Goal: Information Seeking & Learning: Learn about a topic

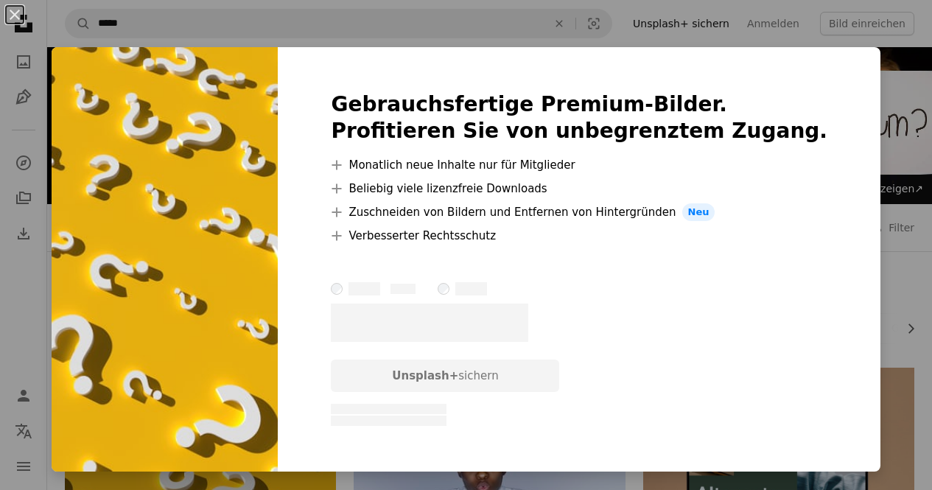
scroll to position [530, 0]
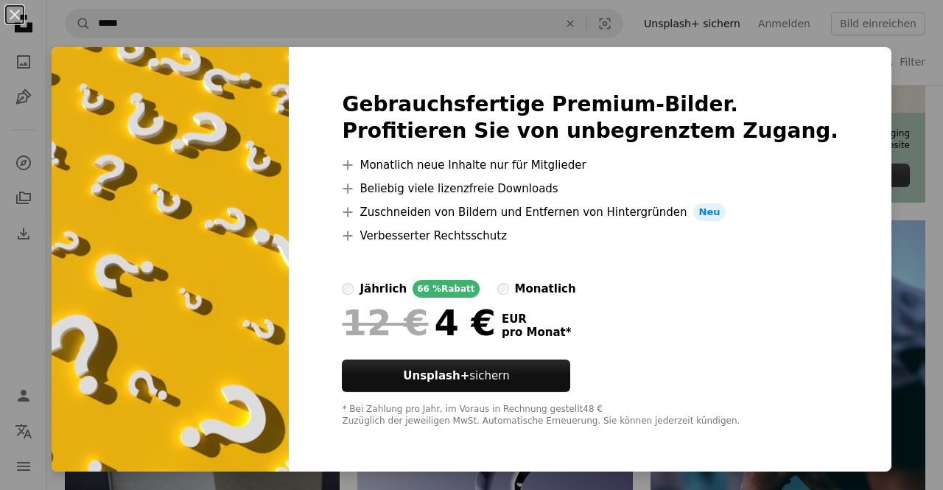
click at [879, 148] on div "An X shape Gebrauchsfertige Premium-Bilder. Profitieren Sie von unbegrenztem Zu…" at bounding box center [471, 245] width 943 height 490
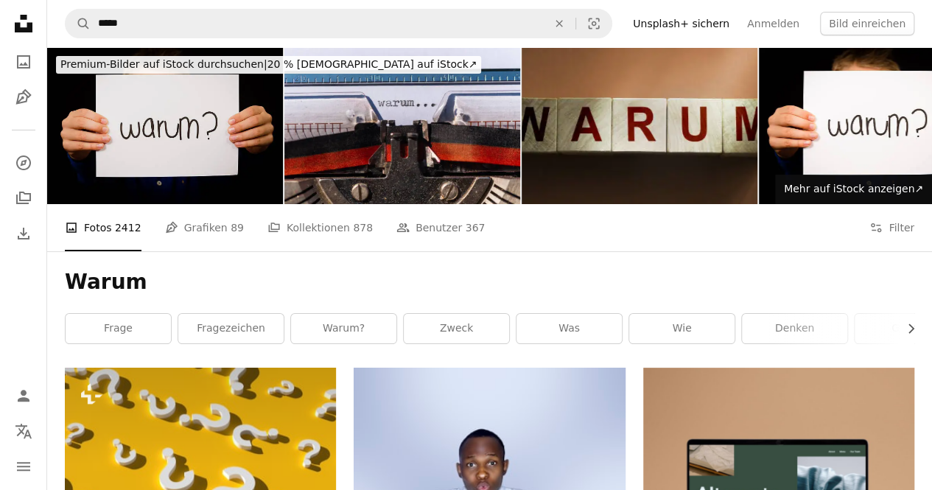
click at [173, 133] on img at bounding box center [165, 125] width 236 height 157
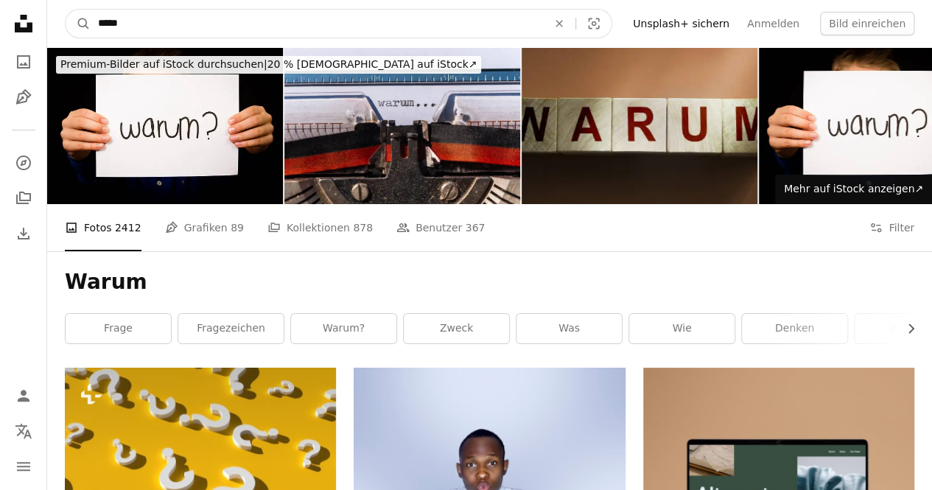
click at [367, 27] on input "*****" at bounding box center [317, 24] width 452 height 28
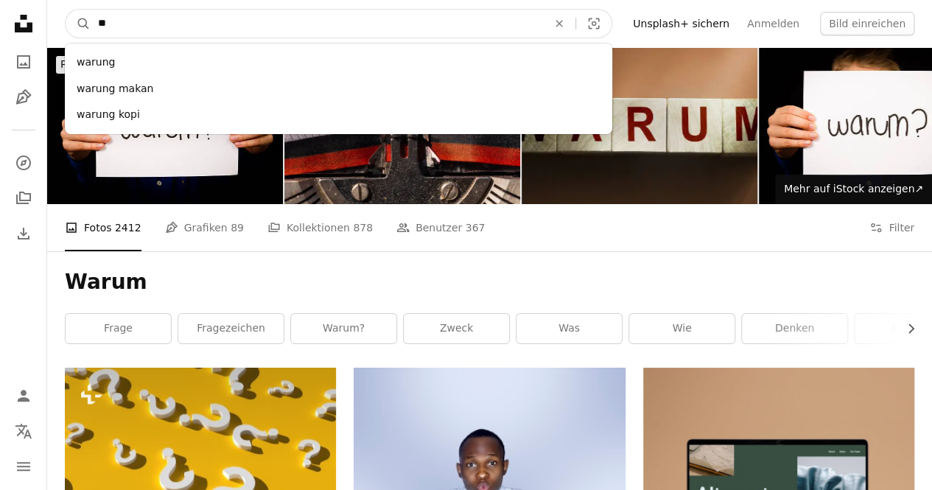
type input "*"
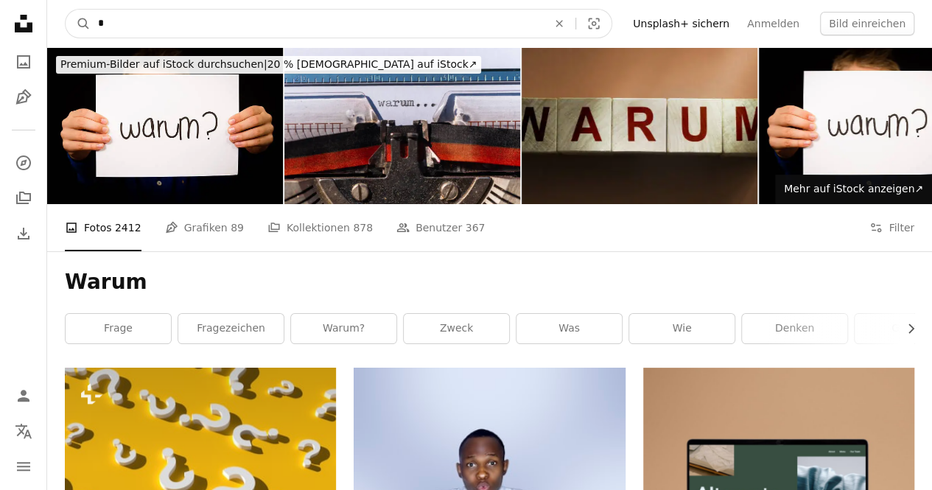
type input "*"
click at [66, 10] on button "A magnifying glass" at bounding box center [78, 24] width 25 height 28
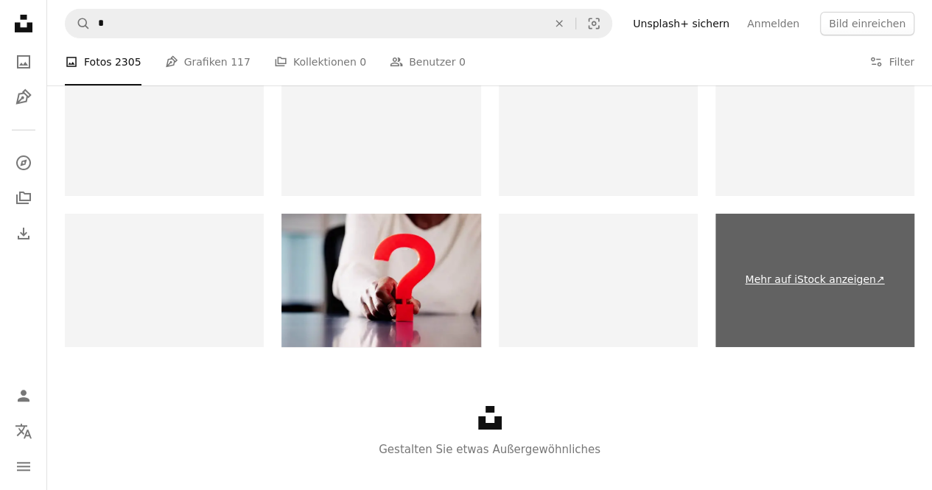
scroll to position [2626, 0]
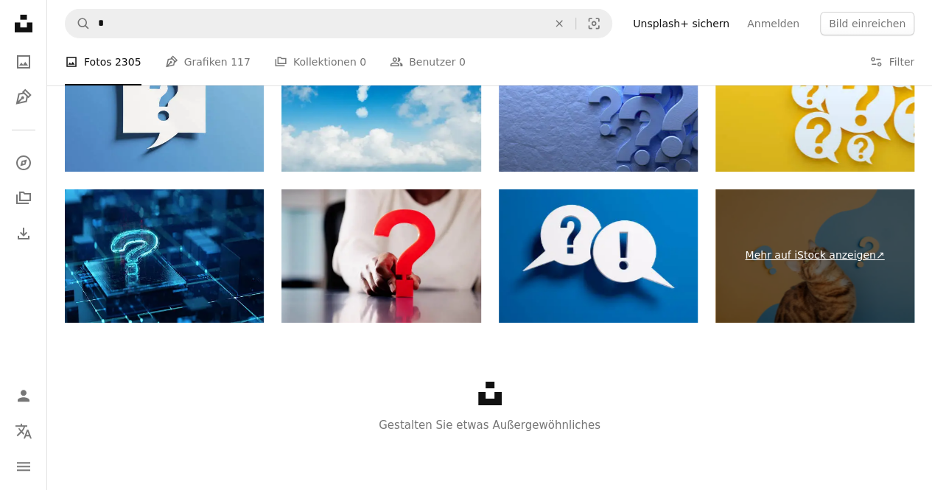
click at [834, 217] on link "Mehr auf iStock anzeigen ↗" at bounding box center [814, 255] width 199 height 133
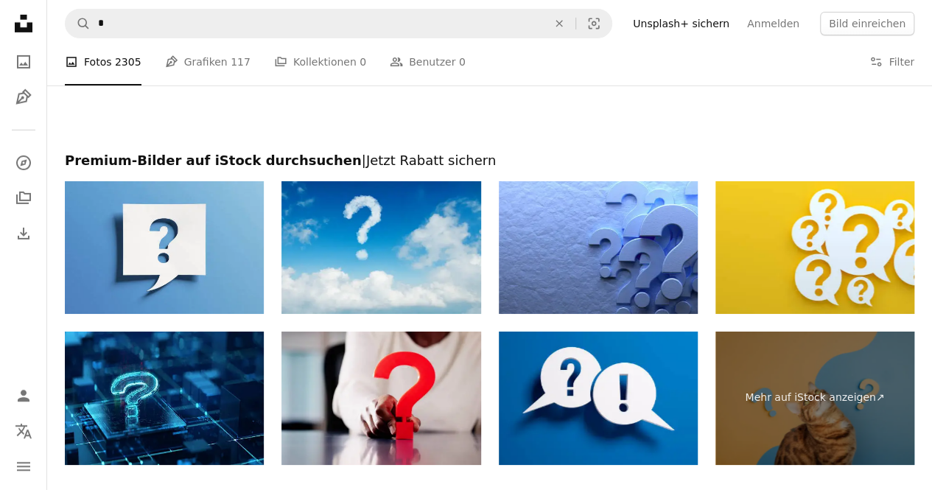
scroll to position [2478, 0]
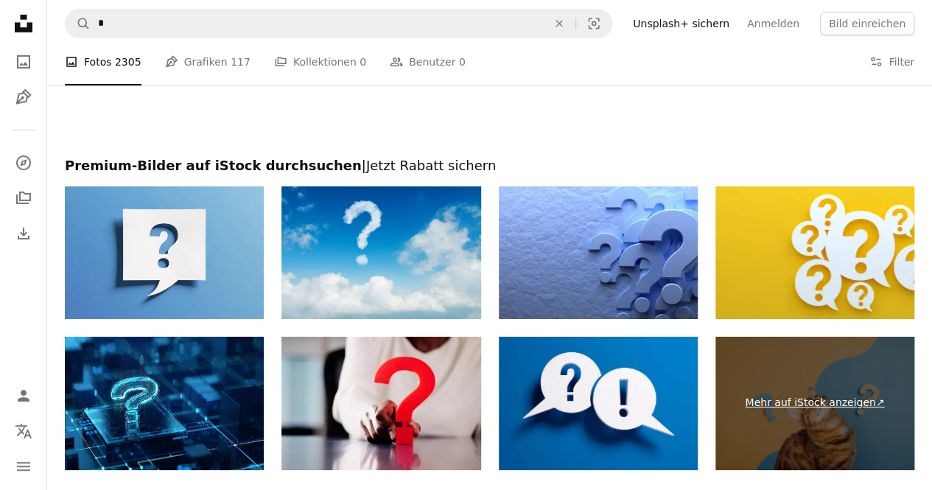
click at [745, 352] on link "Mehr auf iStock anzeigen ↗" at bounding box center [814, 403] width 199 height 133
click at [753, 384] on link "Mehr auf iStock anzeigen ↗" at bounding box center [814, 403] width 199 height 133
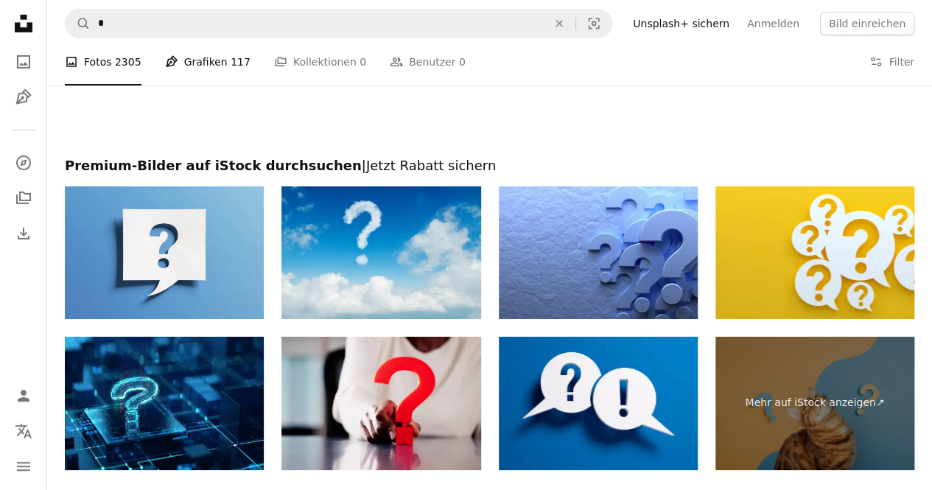
click at [206, 62] on link "Pen Tool Grafiken 117" at bounding box center [207, 61] width 85 height 47
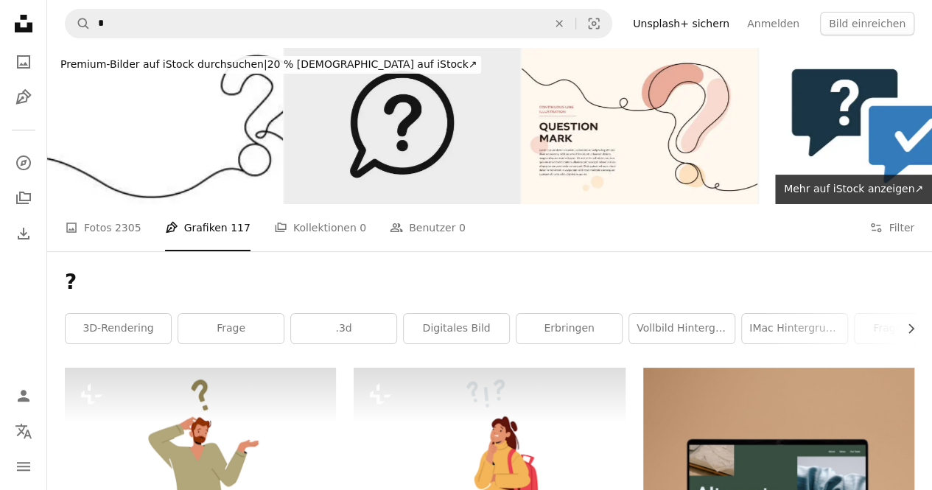
click at [307, 102] on img at bounding box center [402, 125] width 236 height 157
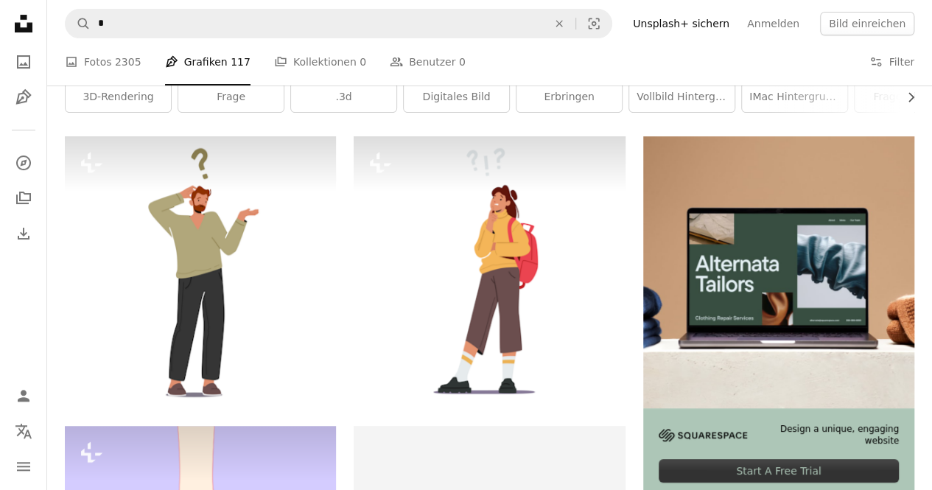
scroll to position [337, 0]
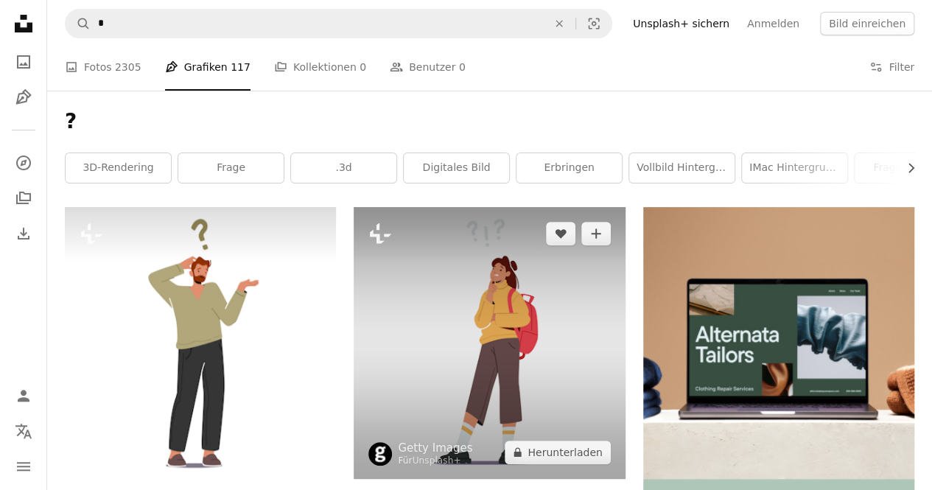
click at [523, 225] on img at bounding box center [489, 342] width 271 height 271
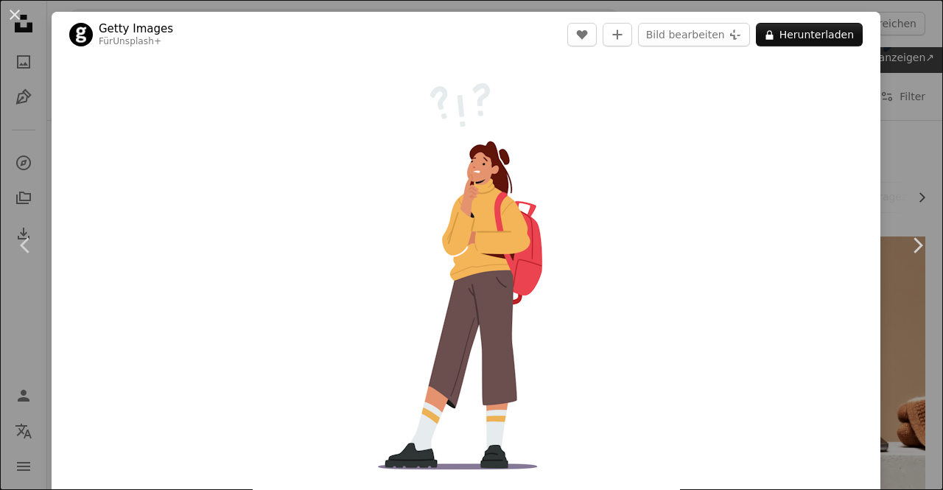
scroll to position [429, 0]
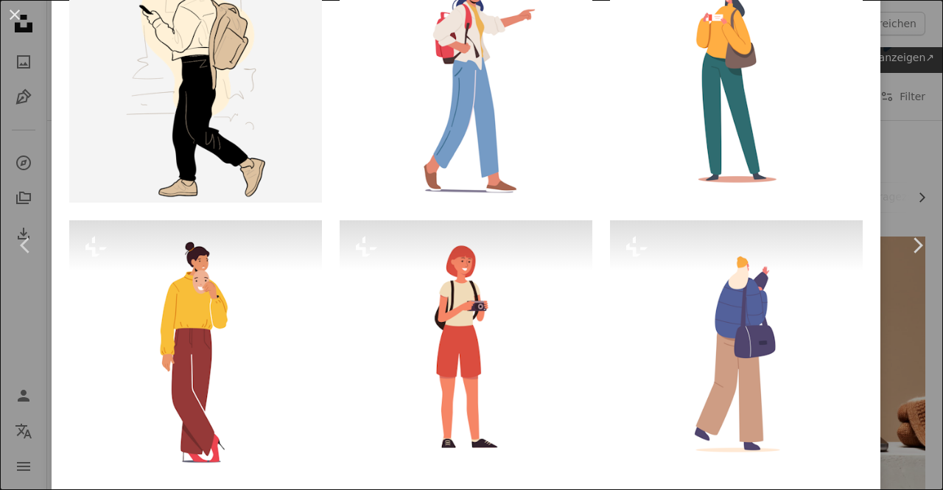
scroll to position [956, 0]
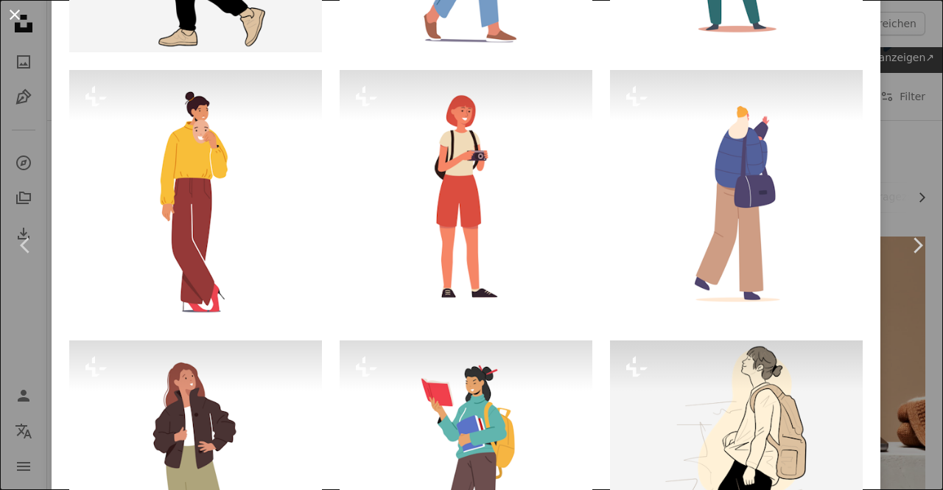
click at [18, 24] on button "An X shape" at bounding box center [15, 15] width 18 height 18
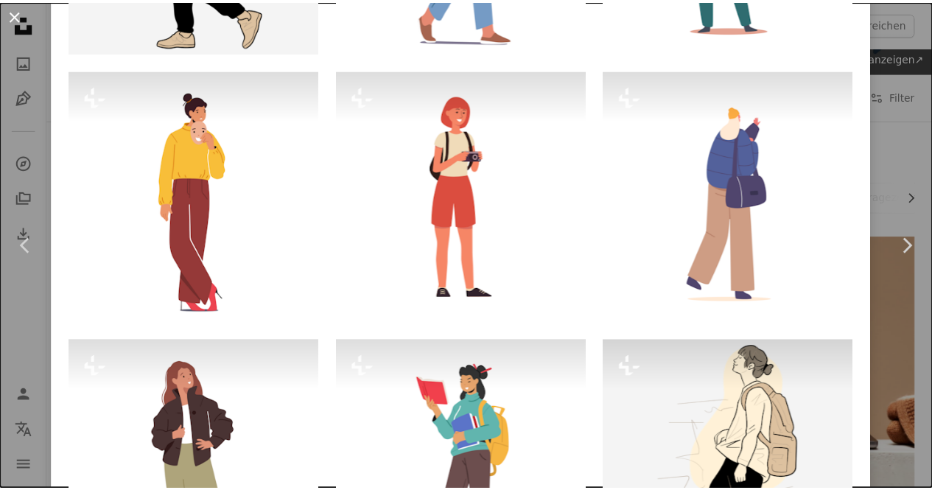
scroll to position [161, 0]
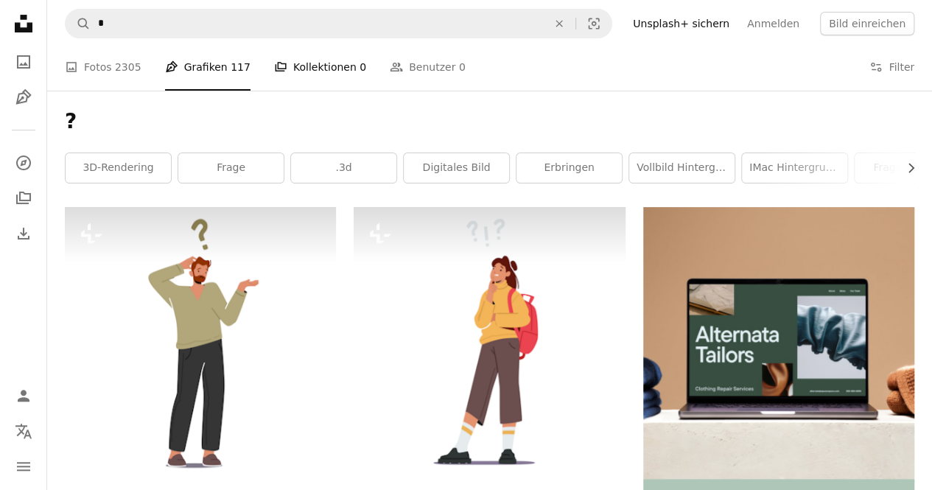
click at [295, 77] on link "A stack of folders Kollektionen 0" at bounding box center [320, 66] width 92 height 47
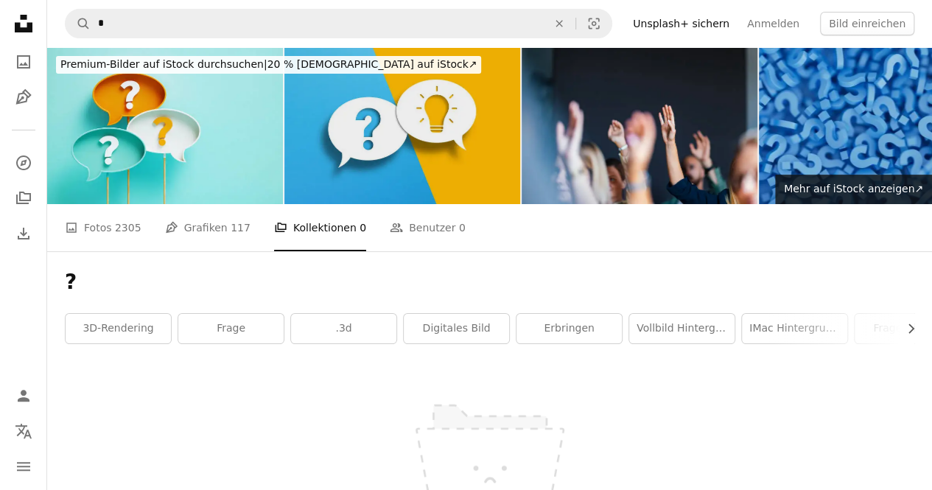
click at [377, 100] on img at bounding box center [402, 125] width 236 height 157
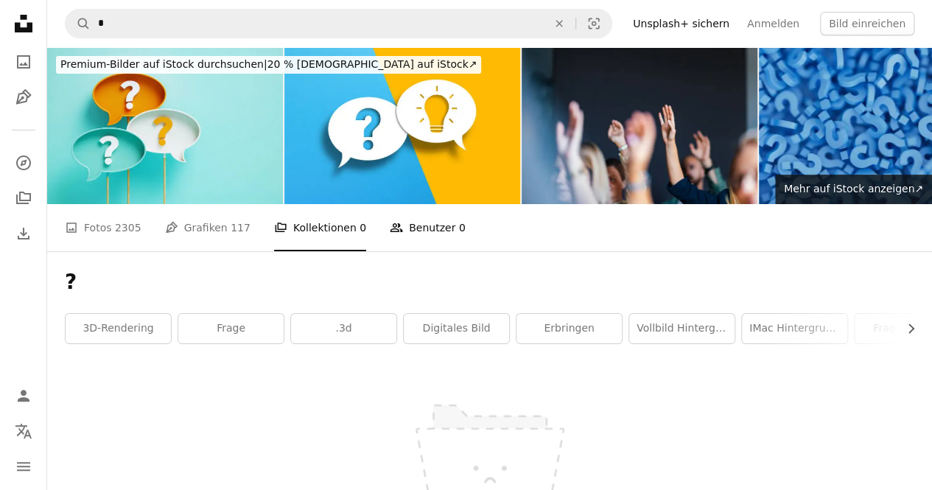
click at [411, 229] on link "People Benutzer 0" at bounding box center [428, 227] width 76 height 47
click at [105, 228] on link "A photo Fotos 2305" at bounding box center [103, 227] width 77 height 47
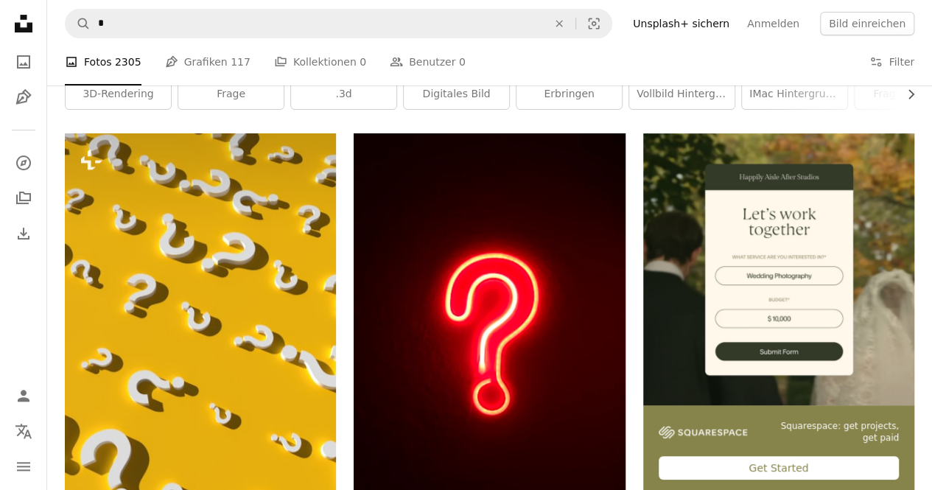
scroll to position [236, 0]
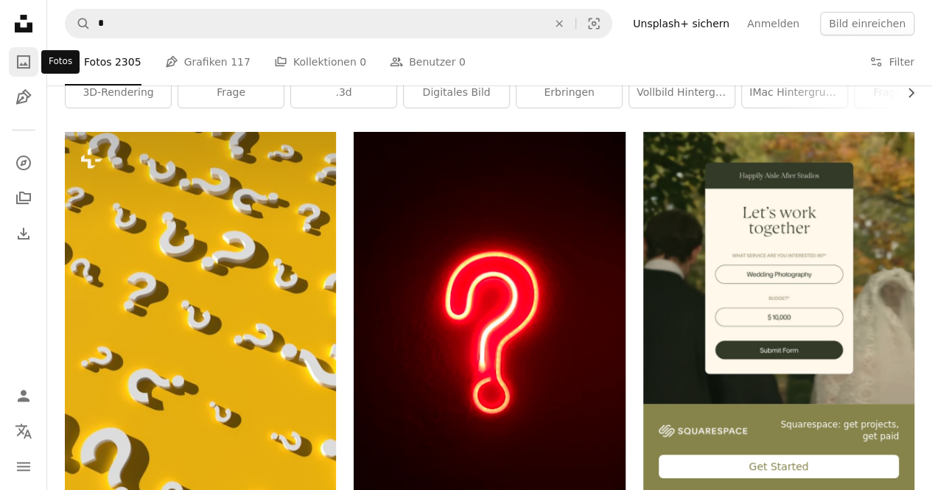
click at [31, 65] on icon "A photo" at bounding box center [24, 62] width 18 height 18
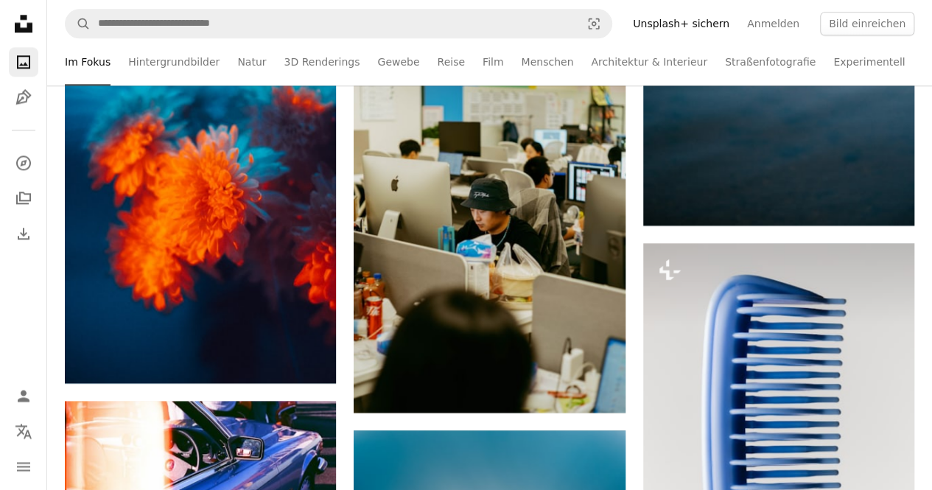
scroll to position [1002, 0]
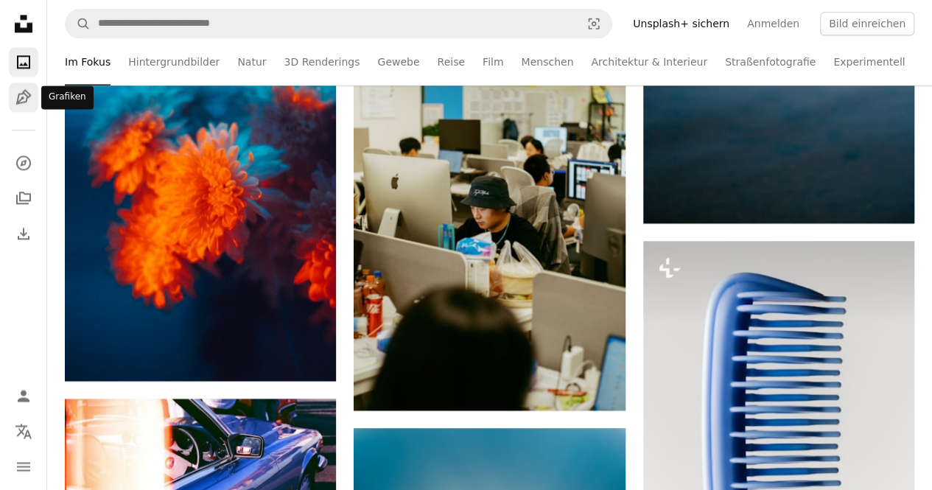
click at [25, 107] on link "Pen Tool" at bounding box center [23, 96] width 29 height 29
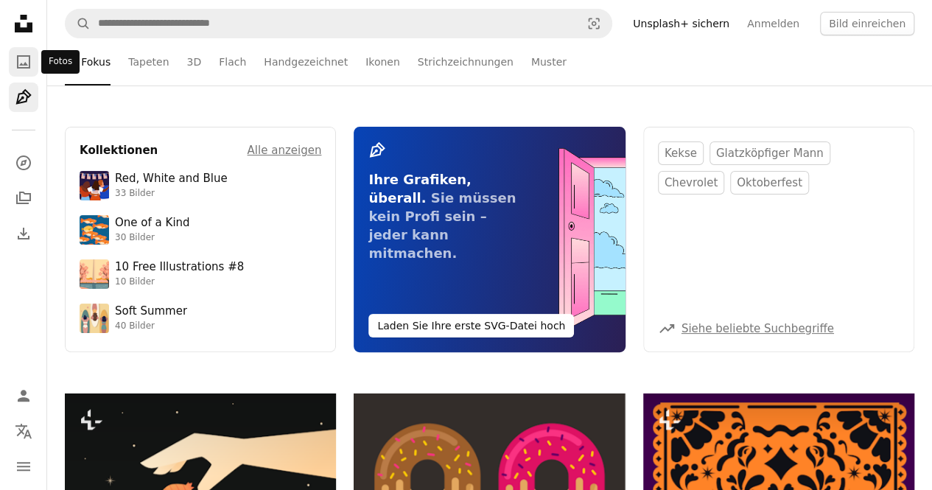
click at [24, 60] on icon "A photo" at bounding box center [24, 62] width 18 height 18
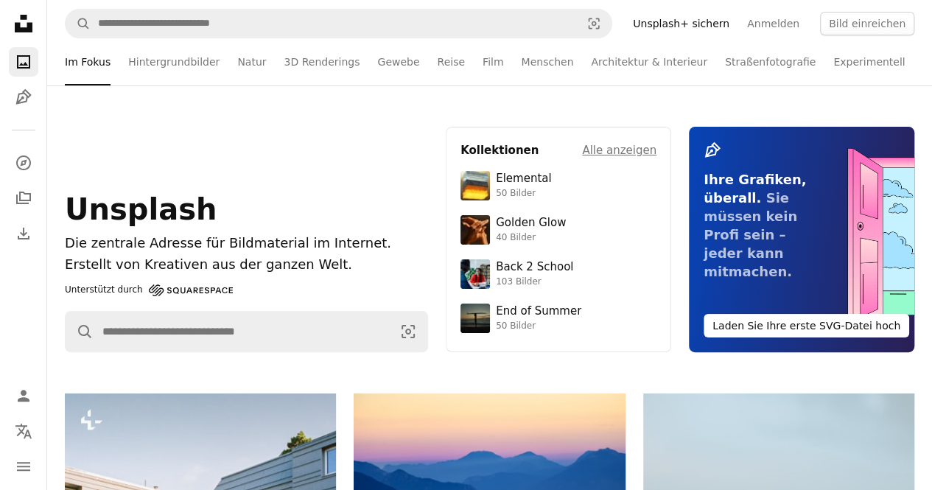
click at [6, 239] on nav "Unsplash logo Unsplash-Startseite A photo Pen Tool A compass A stack of folders…" at bounding box center [23, 245] width 47 height 490
click at [21, 241] on icon "Download" at bounding box center [24, 234] width 18 height 18
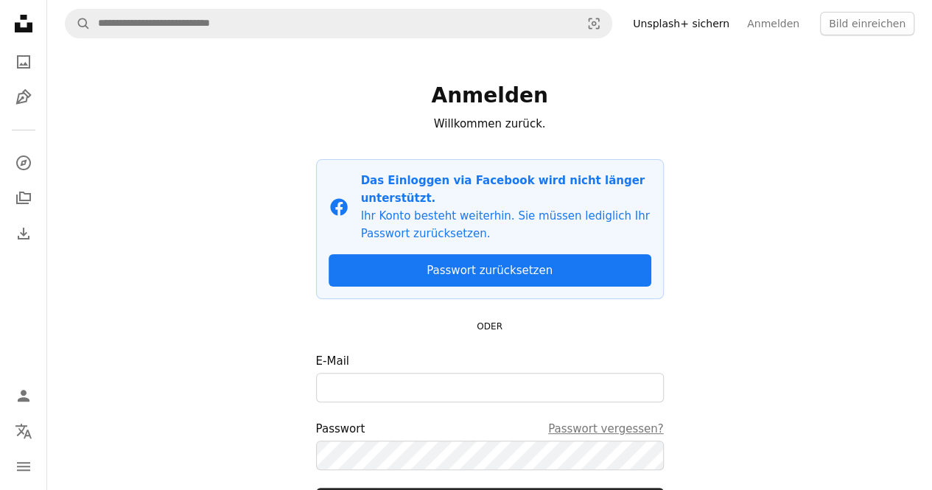
click at [23, 180] on div "A compass A stack of folders Download" at bounding box center [23, 198] width 29 height 100
click at [25, 201] on icon "A stack of folders" at bounding box center [24, 198] width 18 height 18
click at [29, 169] on icon "A compass" at bounding box center [24, 163] width 18 height 18
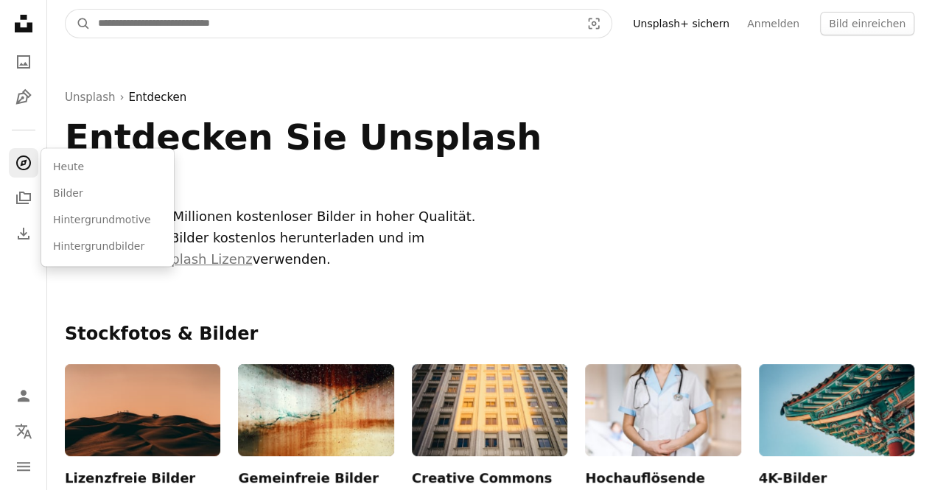
click at [202, 35] on input "Finden Sie Bildmaterial auf der ganzen Webseite" at bounding box center [333, 24] width 485 height 28
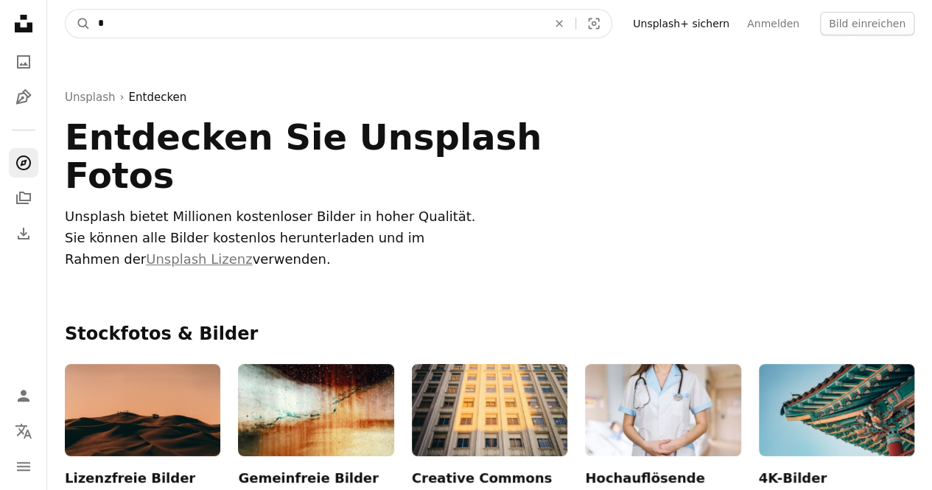
type input "*"
click at [66, 10] on button "A magnifying glass" at bounding box center [78, 24] width 25 height 28
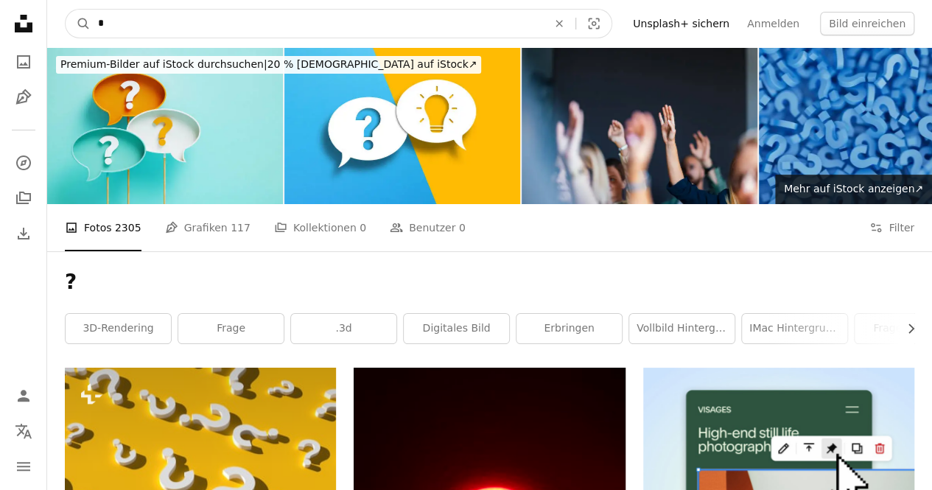
click at [206, 24] on input "*" at bounding box center [317, 24] width 452 height 28
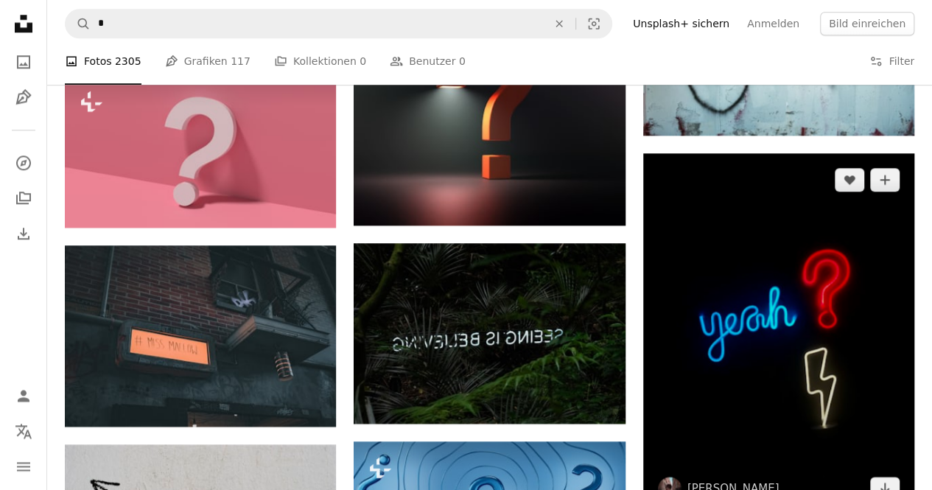
click at [892, 338] on img at bounding box center [778, 334] width 271 height 362
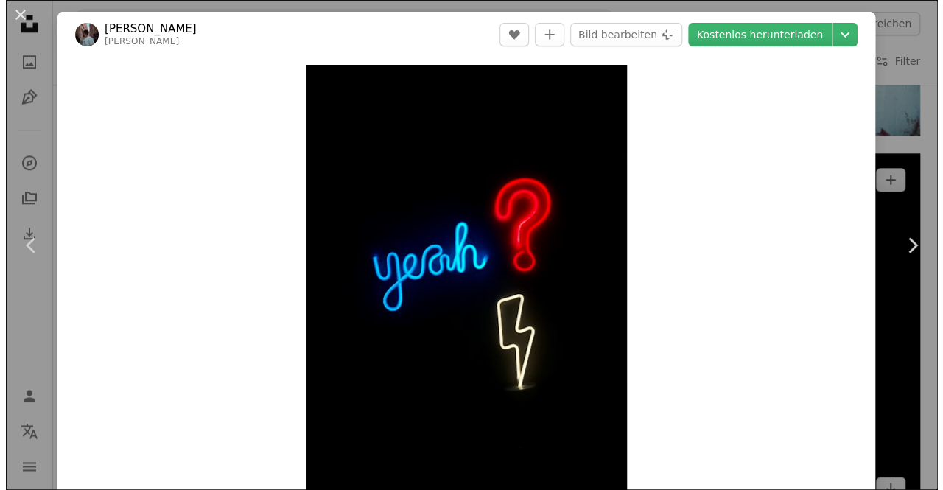
scroll to position [758, 0]
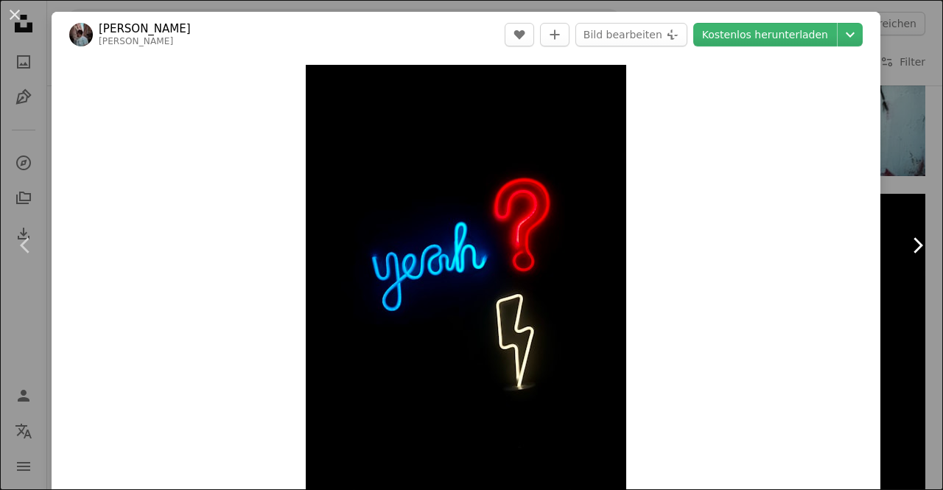
click at [899, 314] on link "Chevron right" at bounding box center [917, 245] width 52 height 141
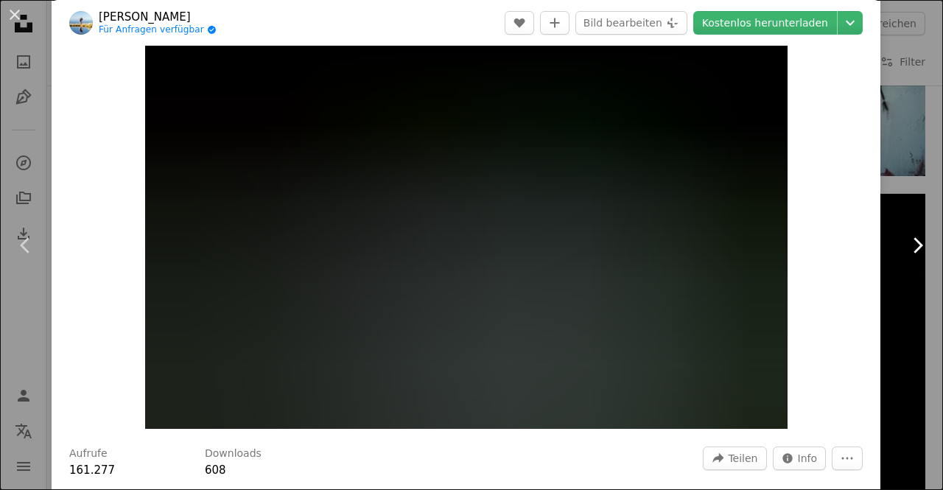
scroll to position [492, 0]
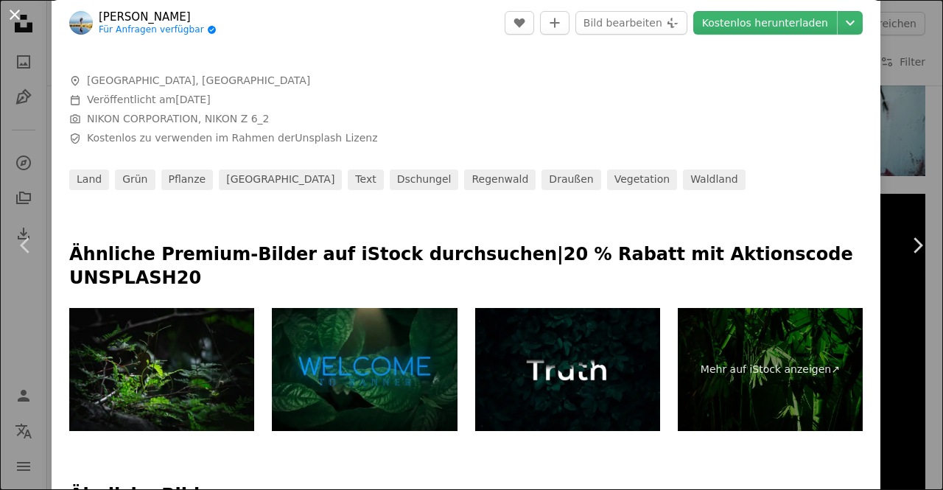
click at [16, 14] on button "An X shape" at bounding box center [15, 15] width 18 height 18
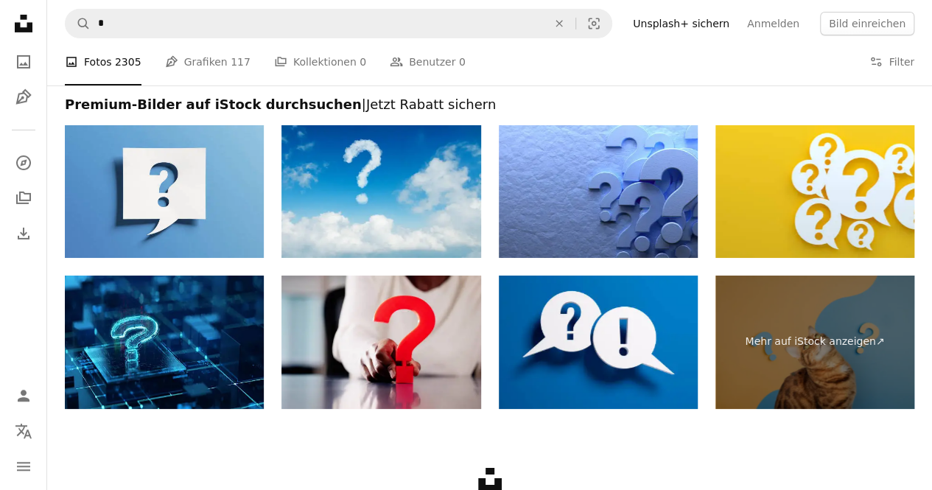
scroll to position [2537, 0]
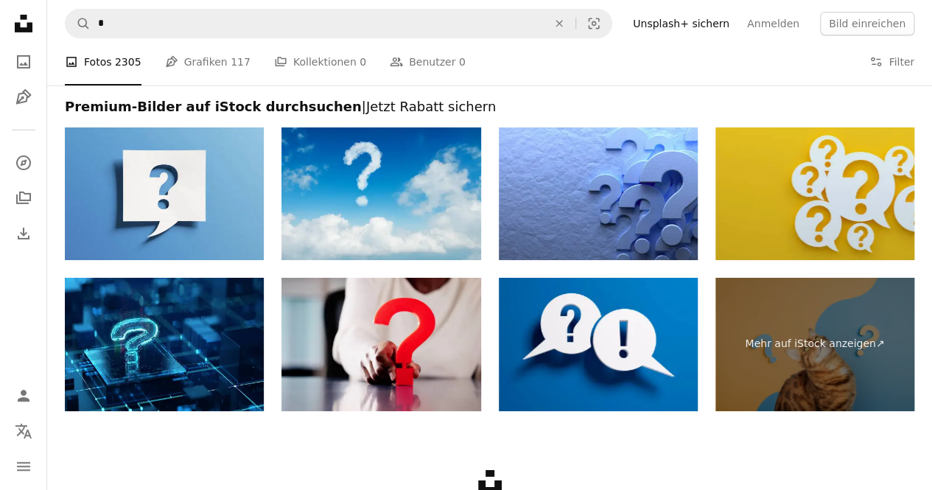
click at [850, 189] on img at bounding box center [814, 193] width 199 height 133
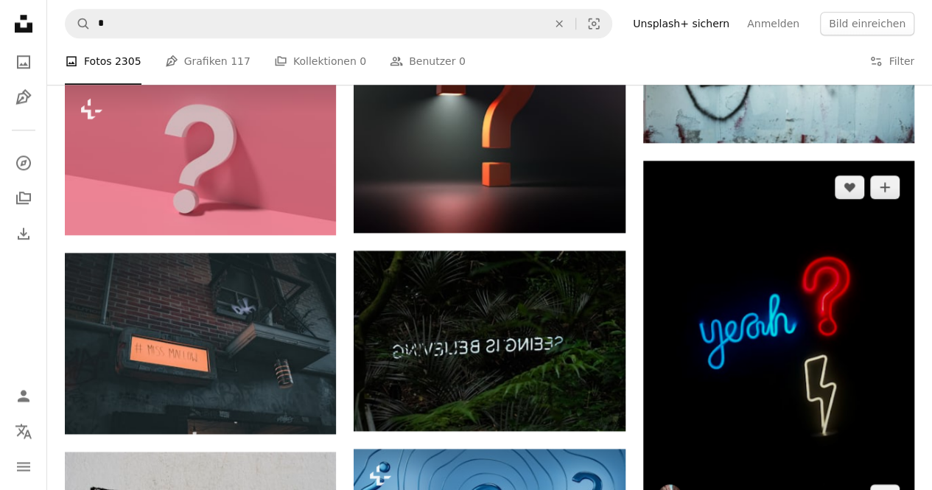
scroll to position [783, 0]
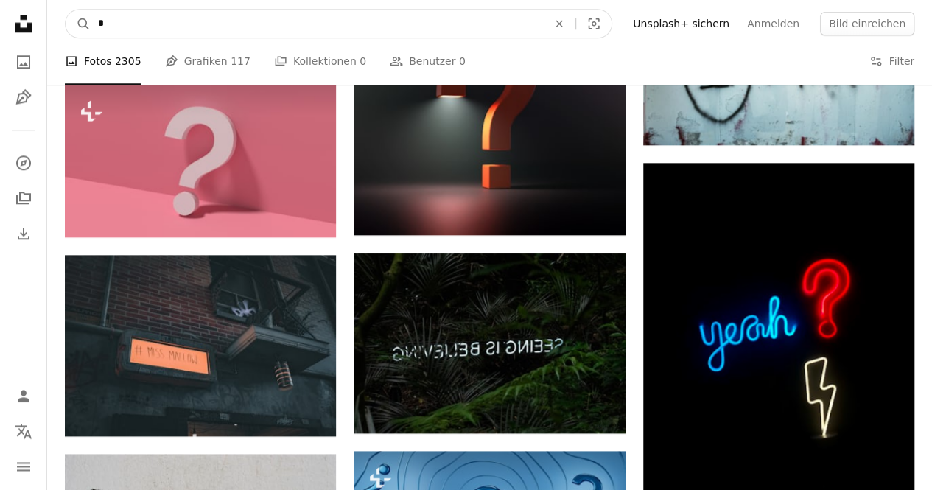
click at [543, 31] on input "*" at bounding box center [317, 24] width 452 height 28
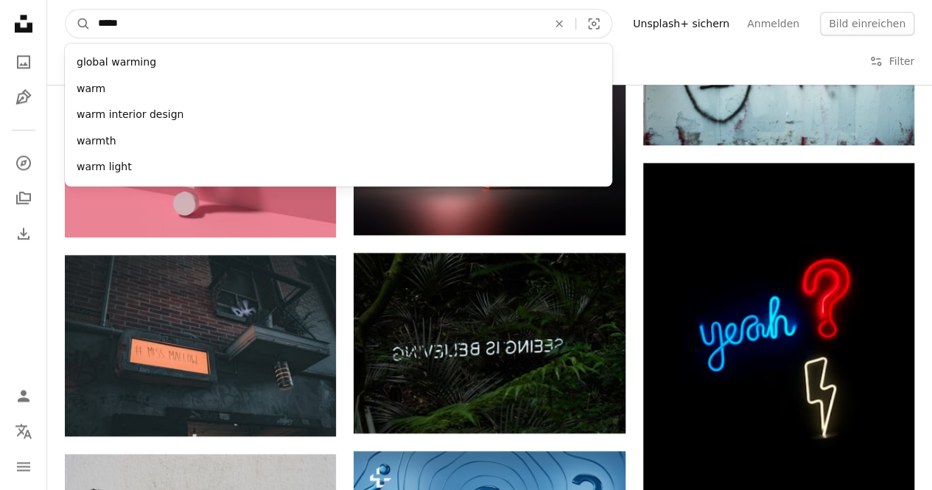
type input "*****"
click at [66, 10] on button "A magnifying glass" at bounding box center [78, 24] width 25 height 28
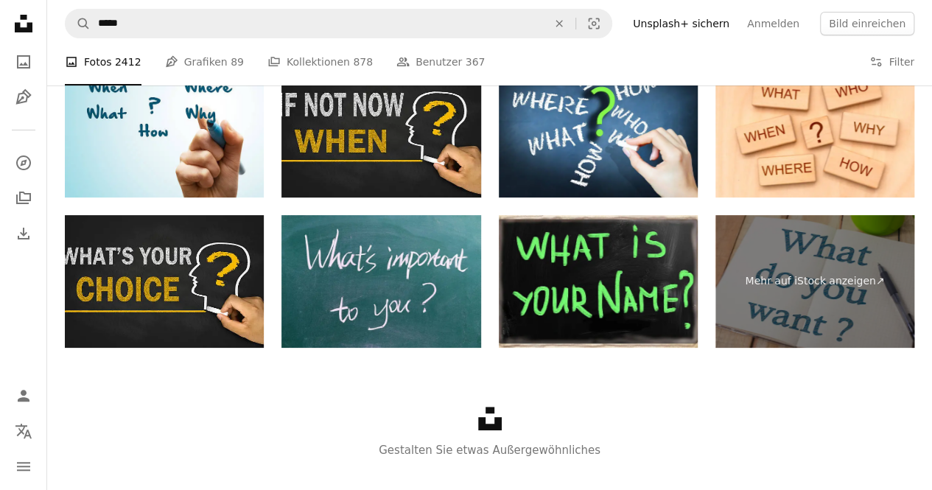
scroll to position [2766, 0]
